Goal: Task Accomplishment & Management: Manage account settings

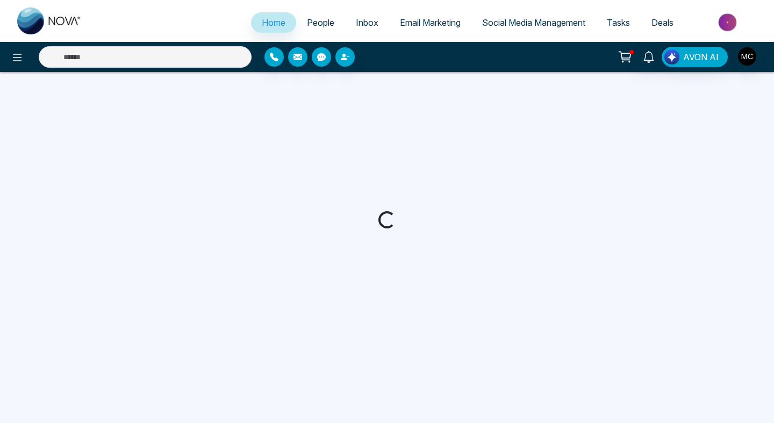
select select "*"
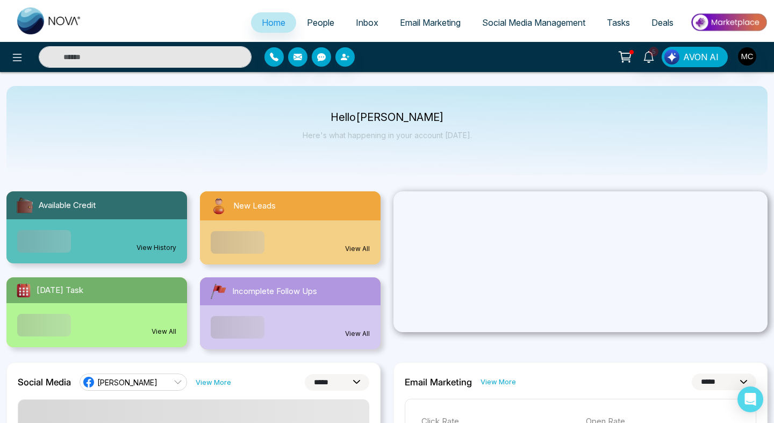
click at [313, 23] on span "People" at bounding box center [320, 22] width 27 height 11
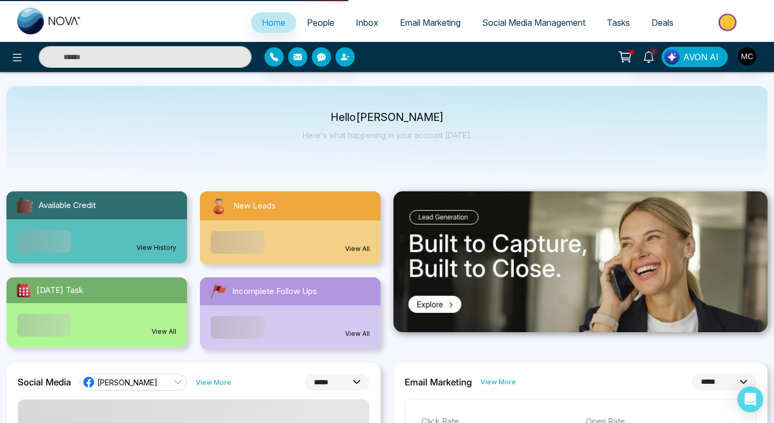
click at [183, 59] on input "text" at bounding box center [145, 57] width 213 height 22
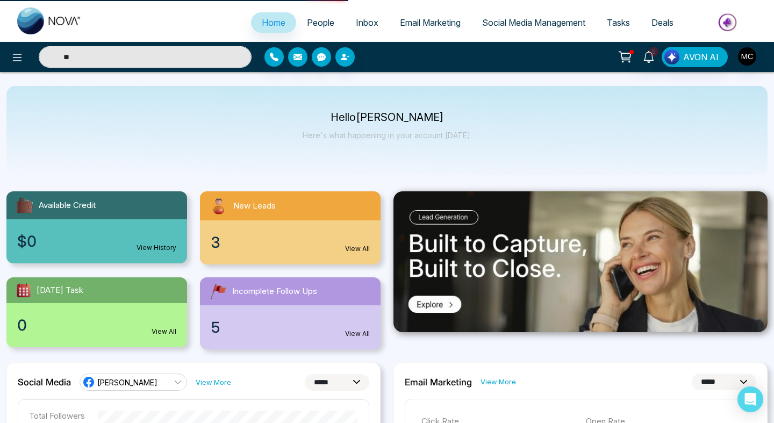
type input "*"
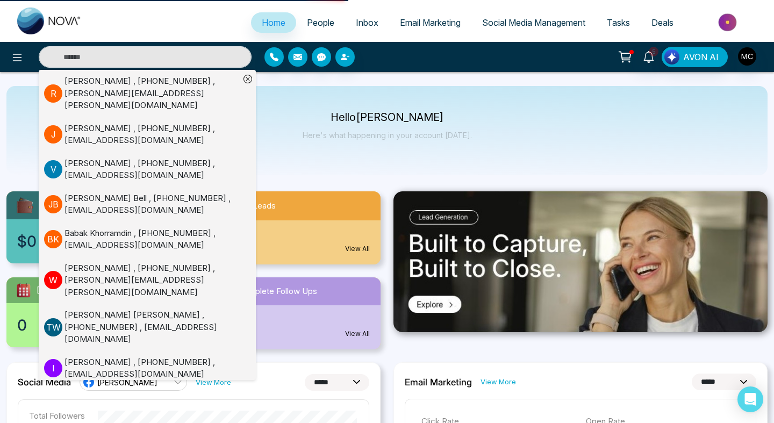
click at [314, 22] on span "People" at bounding box center [320, 22] width 27 height 11
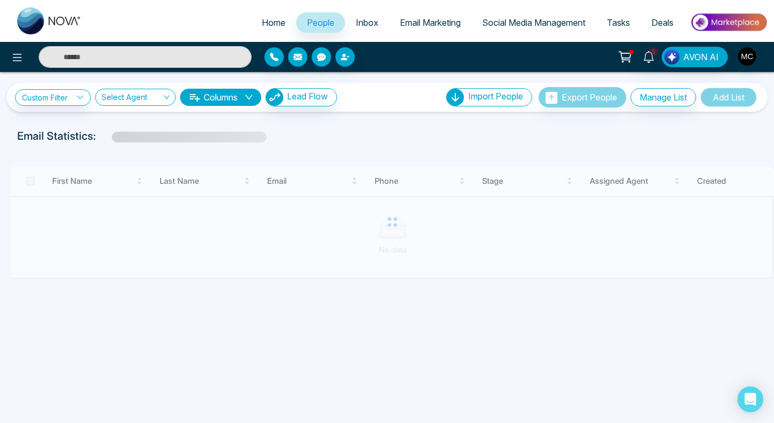
click at [171, 58] on input "text" at bounding box center [145, 57] width 213 height 22
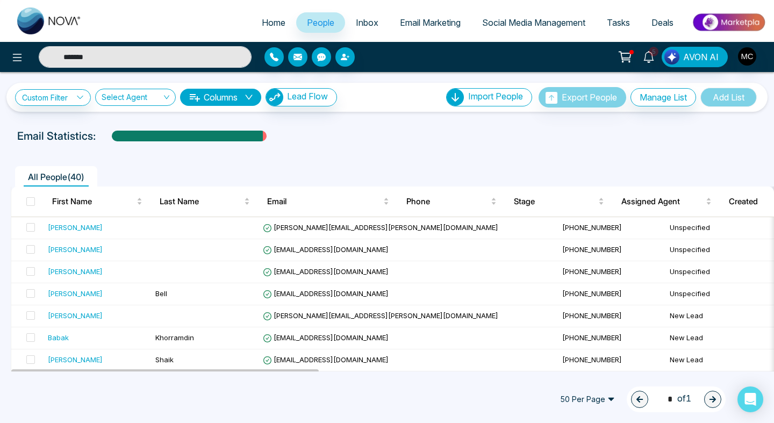
type input "*******"
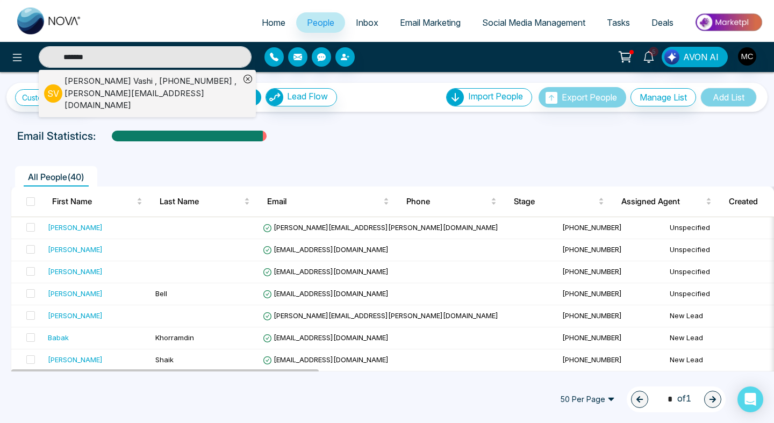
click at [166, 83] on div "[PERSON_NAME] , [PHONE_NUMBER] , [PERSON_NAME][EMAIL_ADDRESS][DOMAIN_NAME]" at bounding box center [152, 93] width 175 height 37
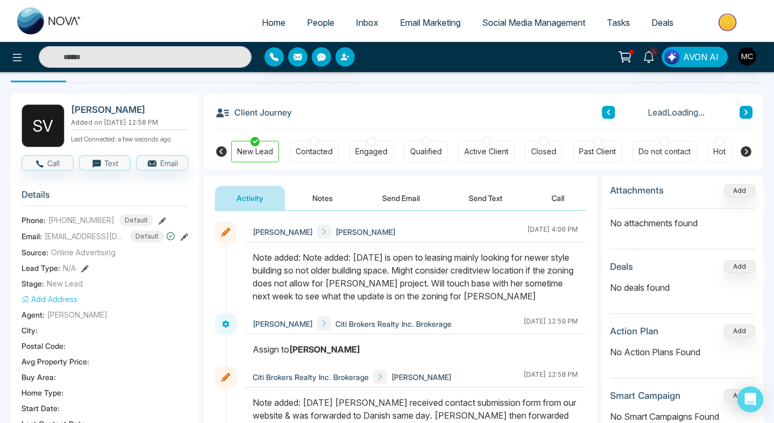
scroll to position [30, 0]
drag, startPoint x: 118, startPoint y: 234, endPoint x: 44, endPoint y: 233, distance: 74.2
click at [44, 233] on div "Email: [PERSON_NAME][EMAIL_ADDRESS][DOMAIN_NAME] Default" at bounding box center [105, 236] width 167 height 12
copy span "[EMAIL_ADDRESS][DOMAIN_NAME]"
drag, startPoint x: 135, startPoint y: 104, endPoint x: 87, endPoint y: 102, distance: 49.0
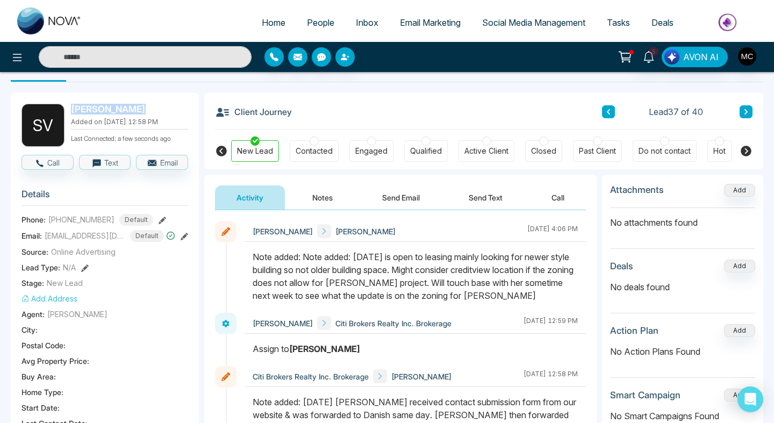
click at [87, 102] on div "S V [PERSON_NAME] Added on [DATE] 12:58 PM Last Connected: a few seconds ago Ca…" at bounding box center [105, 425] width 188 height 665
copy h2 "[PERSON_NAME]"
click at [309, 21] on span "People" at bounding box center [320, 22] width 27 height 11
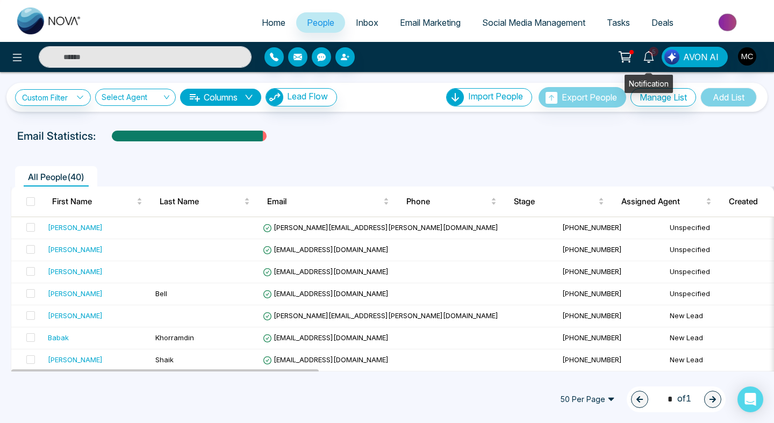
click at [649, 56] on icon at bounding box center [649, 57] width 12 height 12
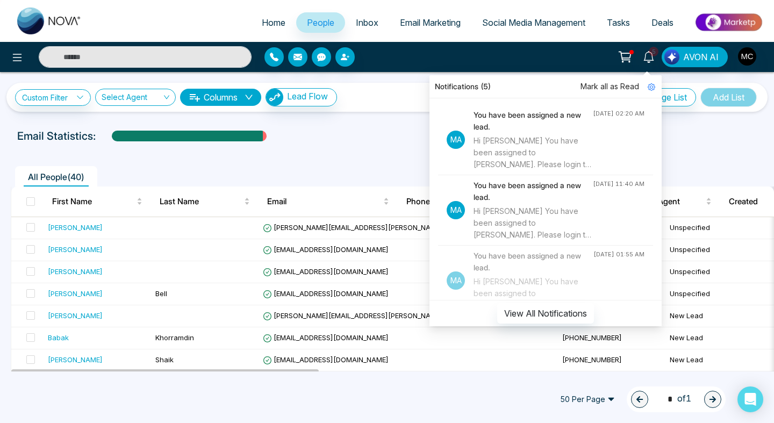
click at [543, 128] on h4 "You have been assigned a new lead." at bounding box center [533, 121] width 119 height 24
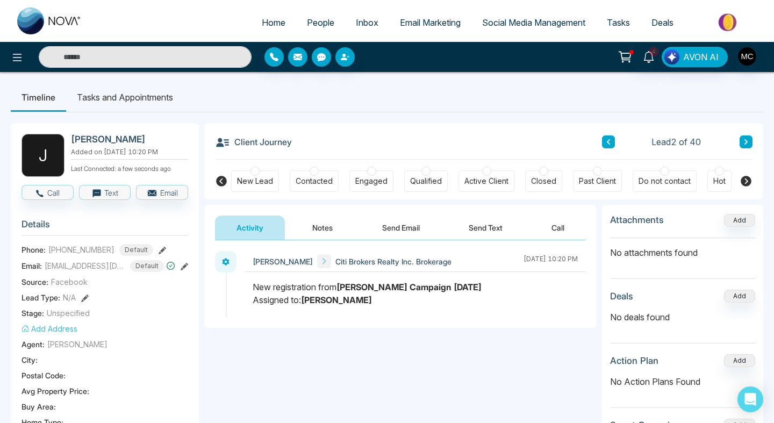
click at [183, 58] on input "text" at bounding box center [145, 57] width 213 height 22
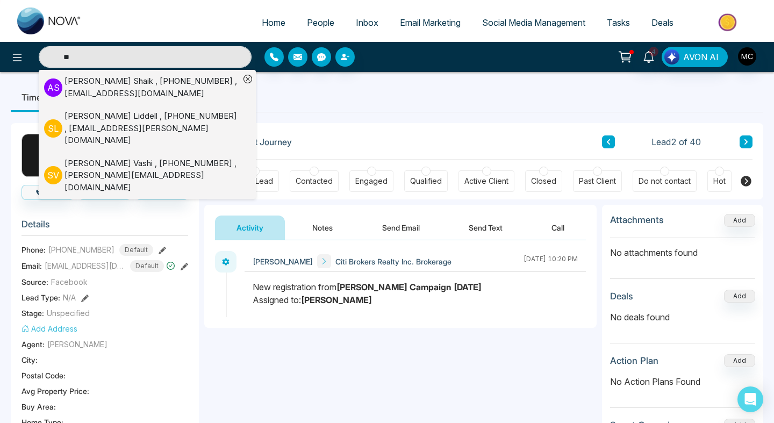
type input "**"
click at [172, 128] on div "[PERSON_NAME] , [PHONE_NUMBER] , [EMAIL_ADDRESS][PERSON_NAME][DOMAIN_NAME]" at bounding box center [152, 128] width 175 height 37
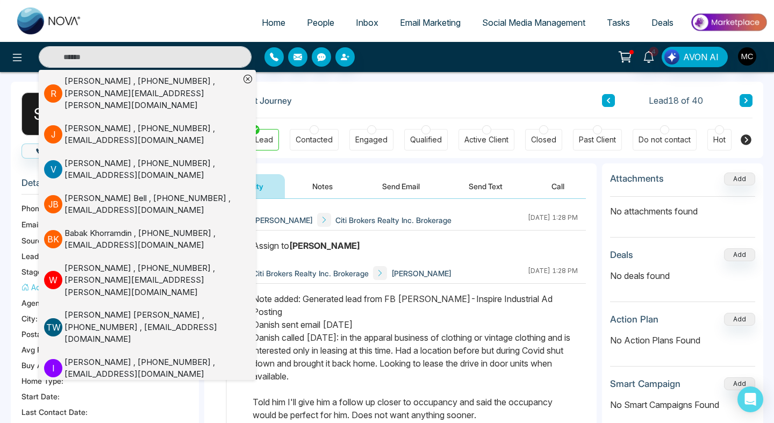
scroll to position [192, 0]
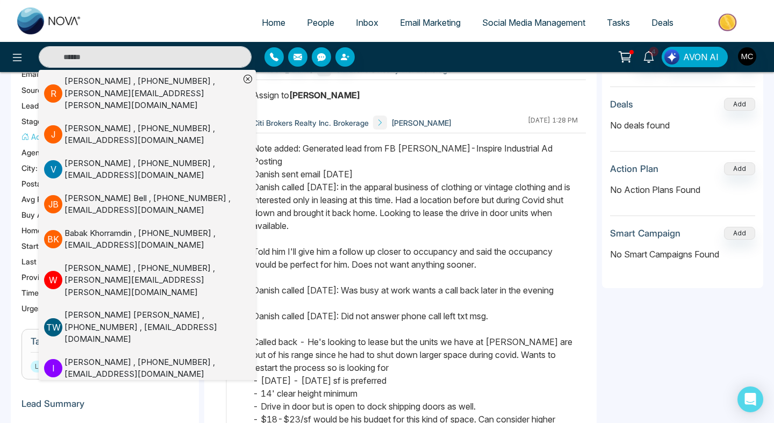
click at [250, 80] on icon at bounding box center [247, 79] width 9 height 9
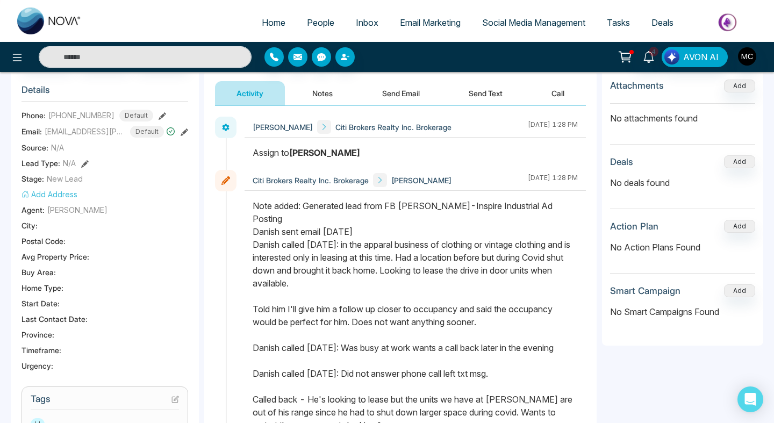
scroll to position [0, 0]
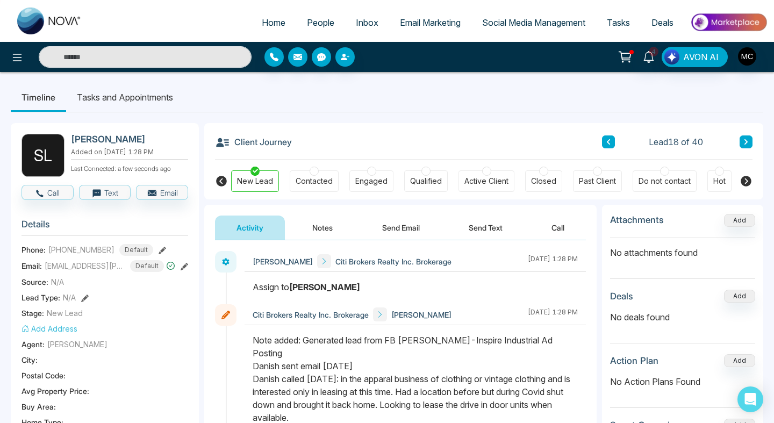
click at [311, 31] on link "People" at bounding box center [320, 22] width 49 height 20
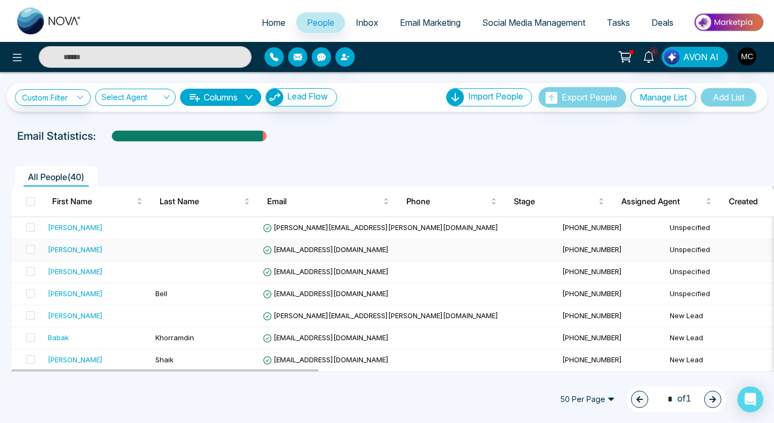
click at [73, 252] on div "[PERSON_NAME]" at bounding box center [75, 249] width 55 height 11
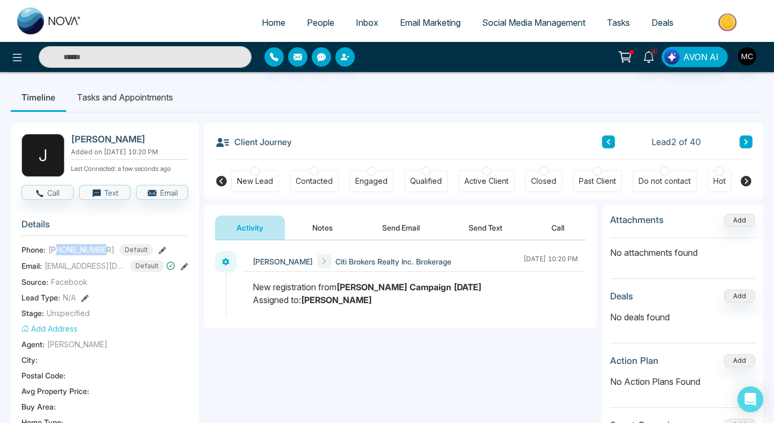
drag, startPoint x: 105, startPoint y: 247, endPoint x: 56, endPoint y: 246, distance: 48.4
click at [56, 246] on span "[PHONE_NUMBER]" at bounding box center [81, 249] width 66 height 11
copy span "9058740873"
click at [326, 238] on button "Notes" at bounding box center [322, 228] width 63 height 24
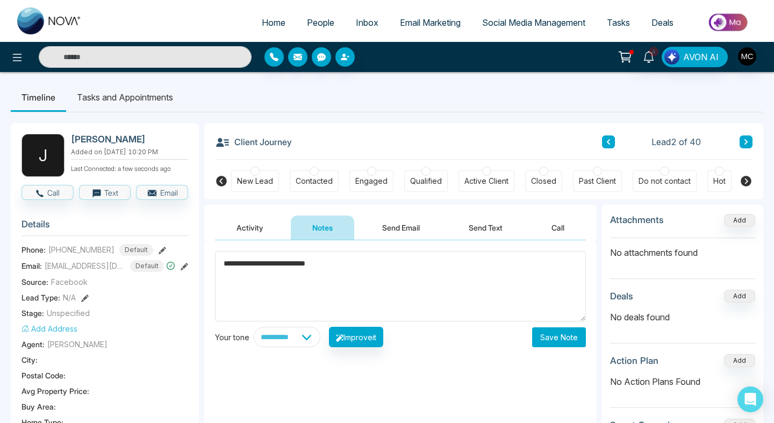
click at [218, 260] on textarea "**********" at bounding box center [400, 286] width 371 height 70
click at [463, 271] on textarea "**********" at bounding box center [400, 286] width 371 height 70
type textarea "**********"
click at [574, 340] on button "Save Note" at bounding box center [559, 337] width 54 height 20
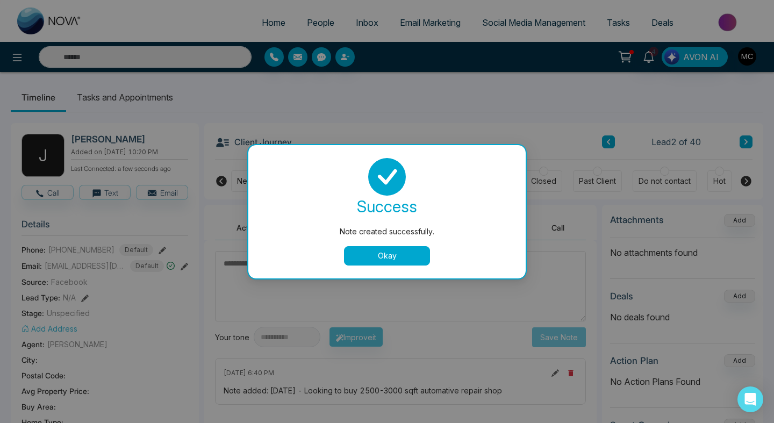
click at [406, 260] on button "Okay" at bounding box center [387, 255] width 86 height 19
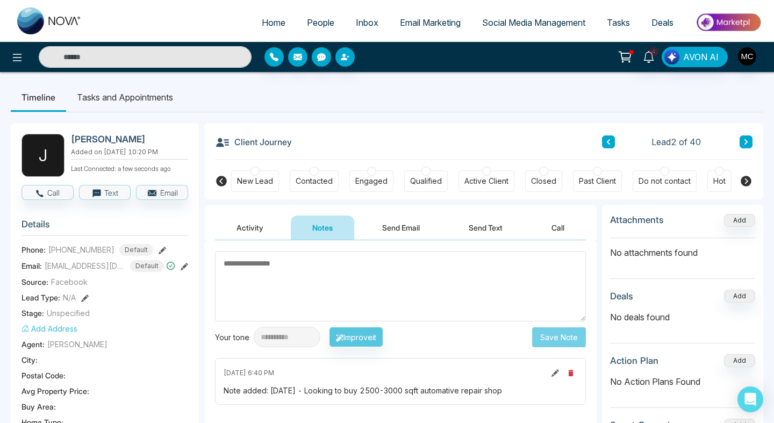
click at [265, 21] on span "Home" at bounding box center [274, 22] width 24 height 11
select select "*"
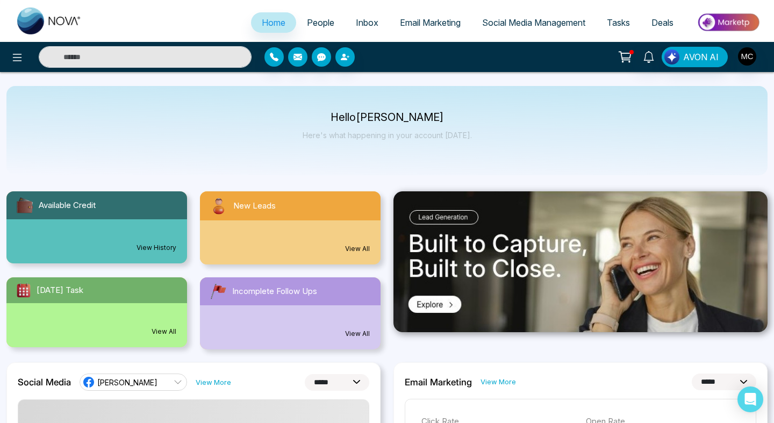
click at [290, 232] on div "3 View All" at bounding box center [290, 242] width 181 height 44
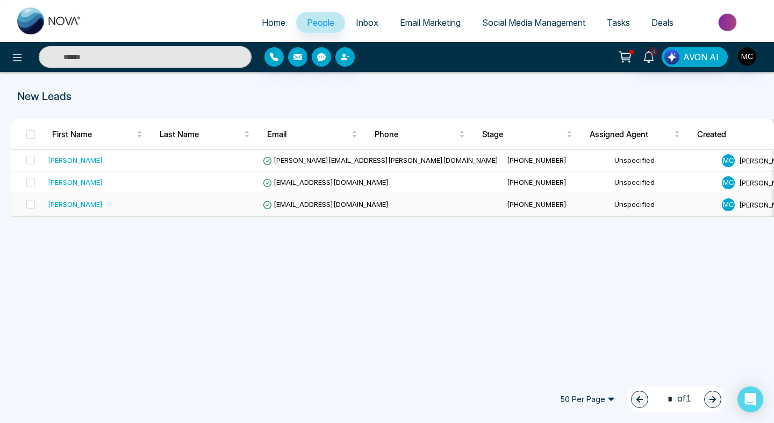
click at [228, 201] on td at bounding box center [205, 205] width 108 height 22
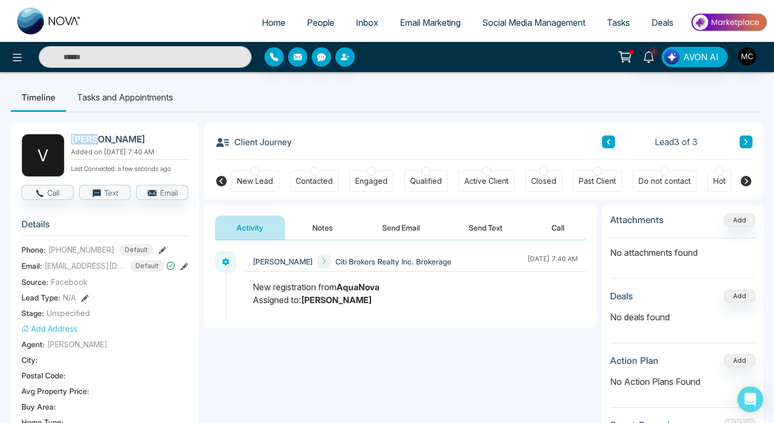
drag, startPoint x: 86, startPoint y: 140, endPoint x: 69, endPoint y: 137, distance: 17.0
click at [69, 137] on div "V [PERSON_NAME] Added on [DATE] 7:40 AM Last Connected: a few seconds ago" at bounding box center [105, 155] width 167 height 43
copy h2 "[PERSON_NAME]"
